Goal: Use online tool/utility: Utilize a website feature to perform a specific function

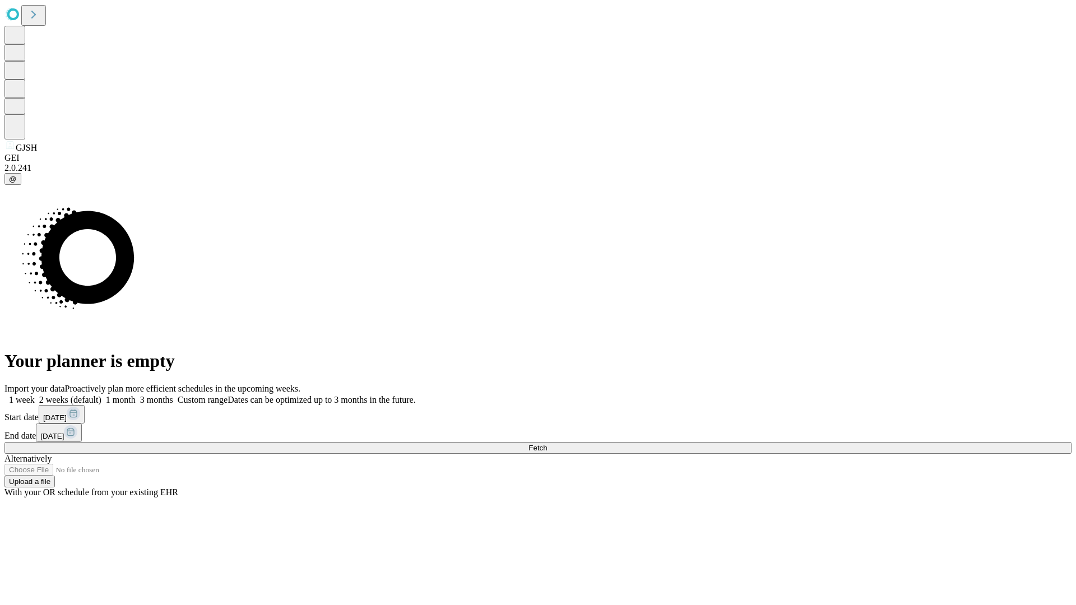
click at [547, 444] on span "Fetch" at bounding box center [537, 448] width 18 height 8
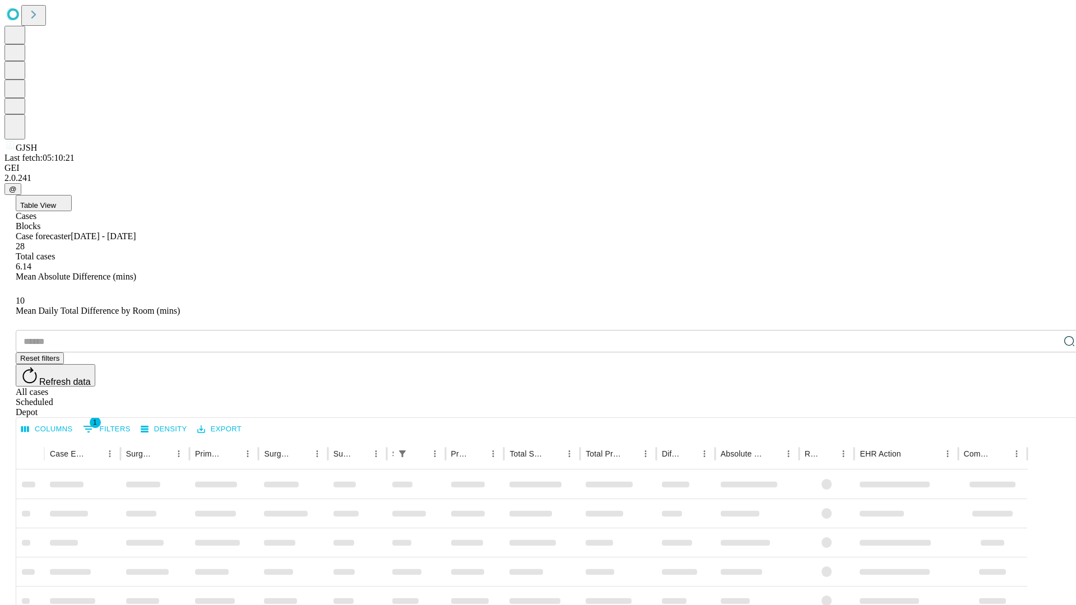
click at [1047, 407] on div "Depot" at bounding box center [549, 412] width 1067 height 10
